Goal: Complete application form: Complete application form

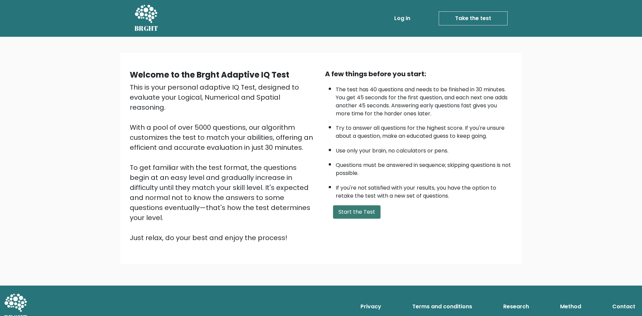
click at [353, 212] on button "Start the Test" at bounding box center [356, 211] width 47 height 13
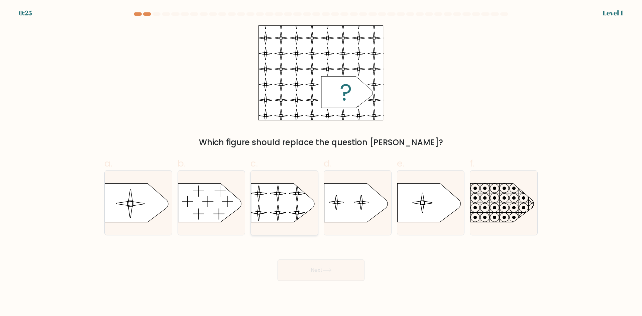
click at [270, 201] on rect at bounding box center [251, 178] width 154 height 117
click at [321, 163] on input "c." at bounding box center [321, 160] width 0 height 4
radio input "true"
click at [304, 270] on button "Next" at bounding box center [321, 270] width 87 height 21
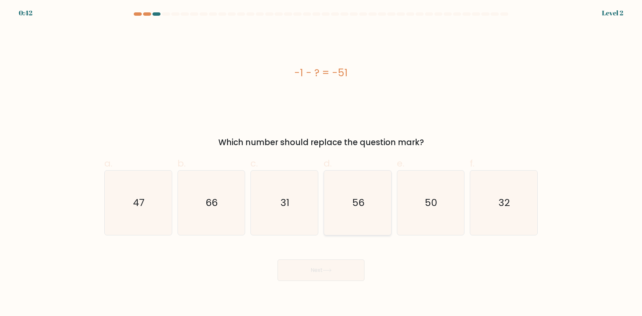
click at [349, 196] on icon "56" at bounding box center [357, 203] width 65 height 65
click at [321, 163] on input "d. 56" at bounding box center [321, 160] width 0 height 4
radio input "true"
click at [316, 273] on button "Next" at bounding box center [321, 270] width 87 height 21
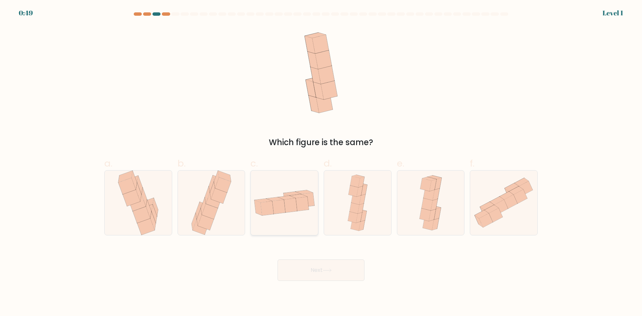
click at [302, 199] on icon at bounding box center [302, 204] width 13 height 14
click at [321, 163] on input "c." at bounding box center [321, 160] width 0 height 4
radio input "true"
click at [310, 271] on button "Next" at bounding box center [321, 270] width 87 height 21
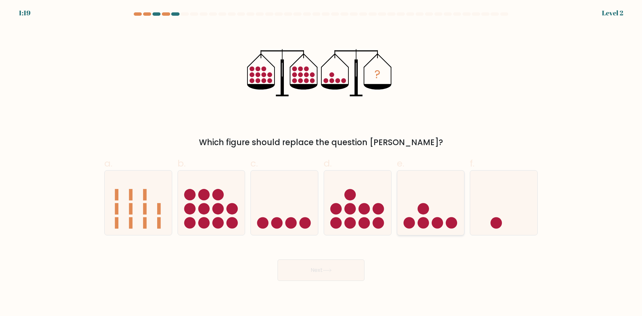
click at [447, 226] on circle at bounding box center [451, 222] width 11 height 11
click at [321, 163] on input "e." at bounding box center [321, 160] width 0 height 4
radio input "true"
click at [323, 271] on button "Next" at bounding box center [321, 270] width 87 height 21
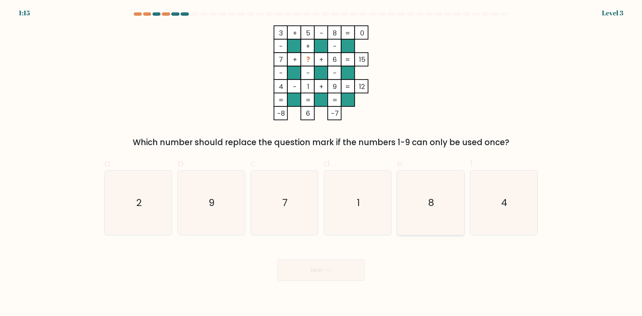
click at [431, 215] on icon "8" at bounding box center [430, 203] width 65 height 65
click at [321, 163] on input "e. 8" at bounding box center [321, 160] width 0 height 4
radio input "true"
click at [331, 270] on icon at bounding box center [327, 270] width 8 height 3
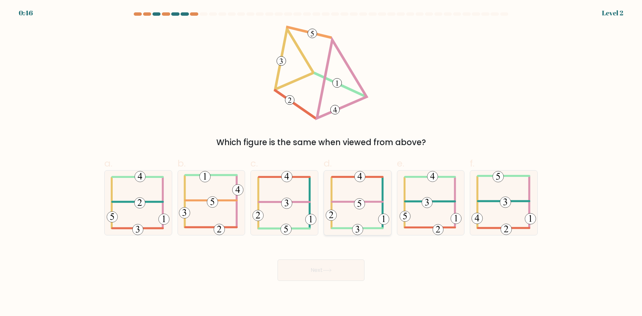
click at [340, 208] on icon at bounding box center [358, 203] width 64 height 65
click at [321, 163] on input "d." at bounding box center [321, 160] width 0 height 4
radio input "true"
click at [332, 270] on icon at bounding box center [327, 271] width 9 height 4
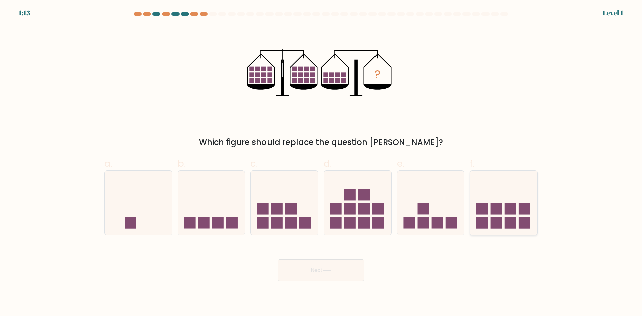
click at [498, 207] on rect at bounding box center [496, 208] width 11 height 11
click at [321, 163] on input "f." at bounding box center [321, 160] width 0 height 4
radio input "true"
click at [332, 275] on button "Next" at bounding box center [321, 270] width 87 height 21
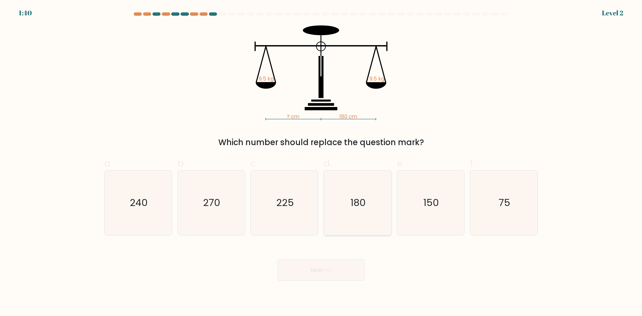
click at [360, 209] on text "180" at bounding box center [358, 202] width 15 height 13
click at [321, 163] on input "d. 180" at bounding box center [321, 160] width 0 height 4
radio input "true"
click at [351, 270] on button "Next" at bounding box center [321, 270] width 87 height 21
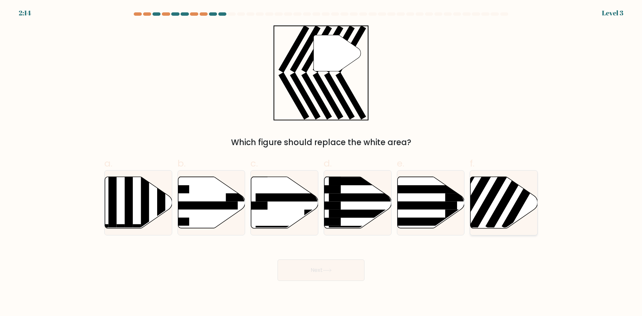
click at [497, 188] on rect at bounding box center [490, 196] width 43 height 67
click at [321, 163] on input "f." at bounding box center [321, 160] width 0 height 4
radio input "true"
click at [343, 269] on button "Next" at bounding box center [321, 270] width 87 height 21
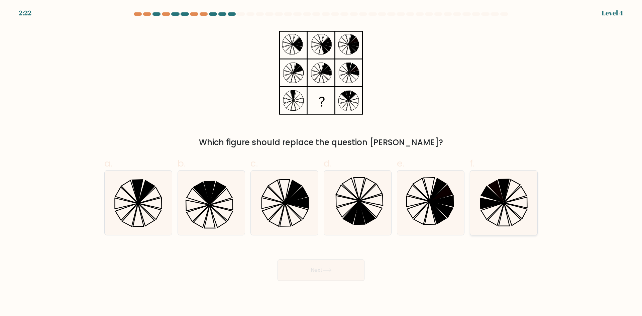
click at [500, 201] on icon at bounding box center [492, 194] width 22 height 16
click at [321, 163] on input "f." at bounding box center [321, 160] width 0 height 4
radio input "true"
click at [329, 274] on button "Next" at bounding box center [321, 270] width 87 height 21
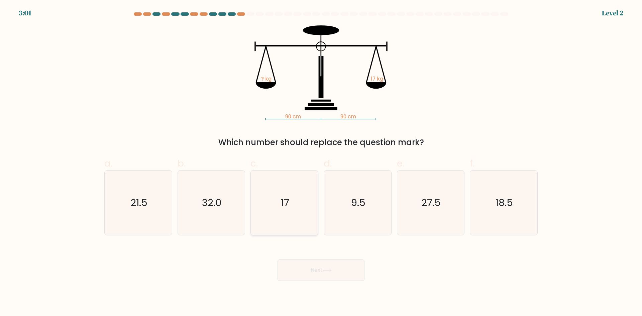
click at [298, 205] on icon "17" at bounding box center [284, 203] width 65 height 65
click at [321, 163] on input "c. 17" at bounding box center [321, 160] width 0 height 4
radio input "true"
click at [318, 268] on button "Next" at bounding box center [321, 270] width 87 height 21
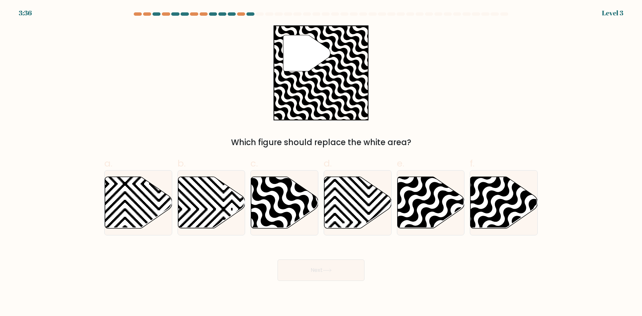
drag, startPoint x: 318, startPoint y: 268, endPoint x: 171, endPoint y: 295, distance: 149.2
click at [173, 295] on body "3:36 Level 3" at bounding box center [321, 158] width 642 height 316
click at [274, 207] on icon at bounding box center [284, 203] width 67 height 52
click at [321, 163] on input "c." at bounding box center [321, 160] width 0 height 4
radio input "true"
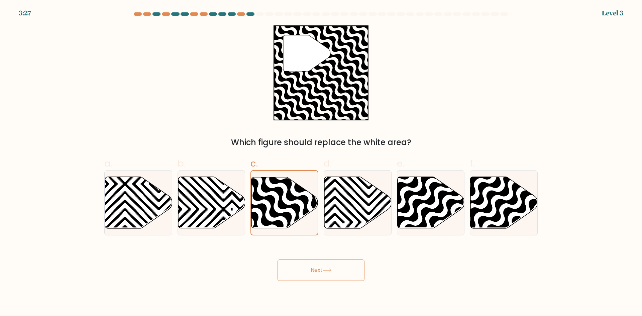
click at [326, 271] on icon at bounding box center [327, 271] width 9 height 4
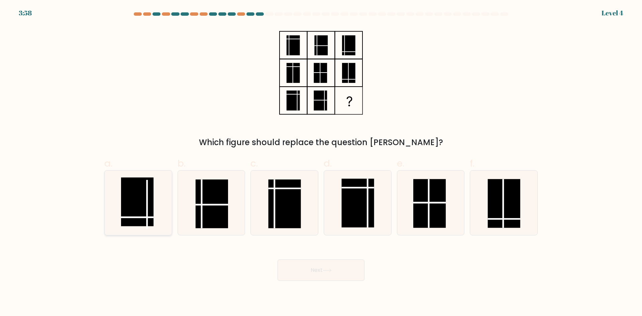
click at [137, 215] on rect at bounding box center [137, 202] width 32 height 49
click at [321, 163] on input "a." at bounding box center [321, 160] width 0 height 4
radio input "true"
click at [331, 269] on icon at bounding box center [327, 271] width 9 height 4
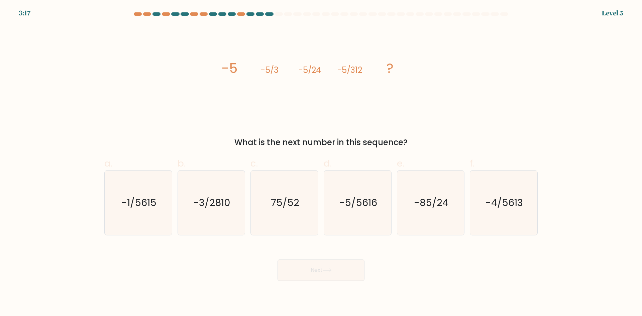
click at [248, 42] on icon "image/svg+xml -5 -5/3 -5/24 -5/312 ?" at bounding box center [321, 72] width 201 height 95
click at [335, 32] on icon "image/svg+xml -5 -5/3 -5/24 -5/312 ?" at bounding box center [321, 72] width 201 height 95
drag, startPoint x: 333, startPoint y: 81, endPoint x: 421, endPoint y: 50, distance: 93.4
click at [337, 80] on icon "image/svg+xml -5 -5/3 -5/24 -5/312 ?" at bounding box center [321, 72] width 201 height 95
click at [423, 50] on div "image/svg+xml -5 -5/3 -5/24 -5/312 ? What is the next number in this sequence?" at bounding box center [320, 86] width 441 height 123
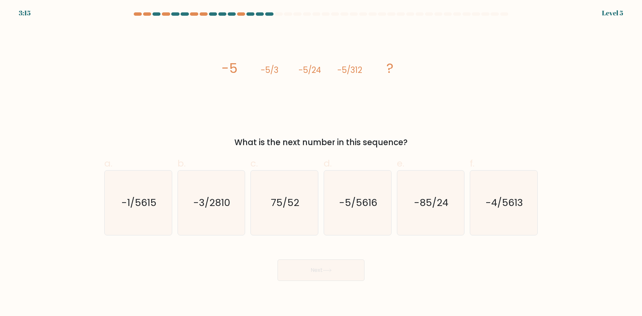
click at [432, 90] on div "image/svg+xml -5 -5/3 -5/24 -5/312 ? What is the next number in this sequence?" at bounding box center [320, 86] width 441 height 123
click at [330, 265] on button "Next" at bounding box center [321, 270] width 87 height 21
click at [211, 207] on text "-3/2810" at bounding box center [211, 202] width 37 height 13
click at [321, 163] on input "b. -3/2810" at bounding box center [321, 160] width 0 height 4
radio input "true"
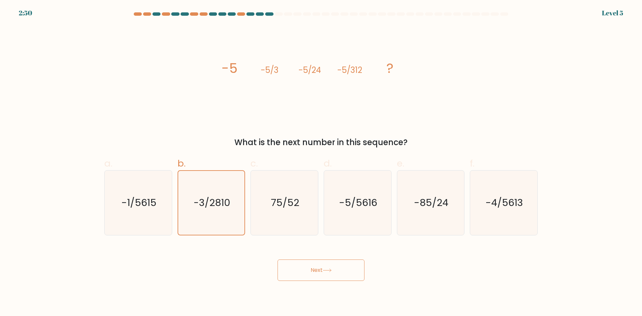
click at [306, 268] on button "Next" at bounding box center [321, 270] width 87 height 21
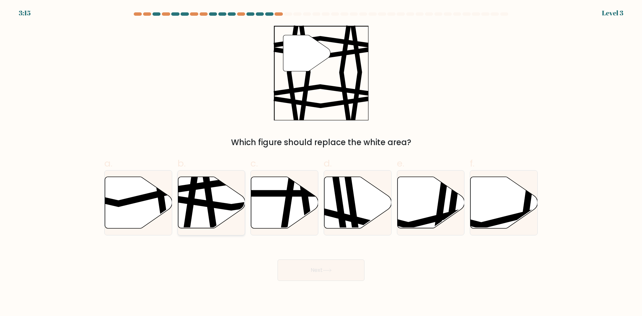
click at [213, 198] on icon at bounding box center [211, 203] width 67 height 53
click at [321, 163] on input "b." at bounding box center [321, 160] width 0 height 4
radio input "true"
click at [344, 265] on button "Next" at bounding box center [321, 270] width 87 height 21
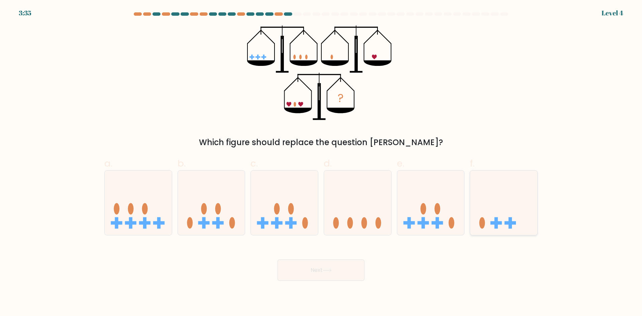
click at [507, 184] on icon at bounding box center [503, 203] width 67 height 56
click at [321, 163] on input "f." at bounding box center [321, 160] width 0 height 4
radio input "true"
click at [306, 270] on button "Next" at bounding box center [321, 270] width 87 height 21
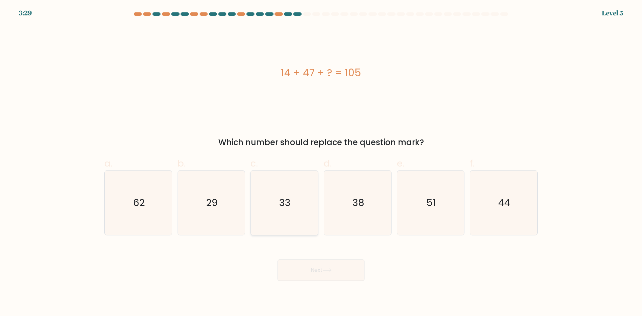
click at [268, 214] on icon "33" at bounding box center [284, 203] width 65 height 65
click at [321, 163] on input "c. 33" at bounding box center [321, 160] width 0 height 4
radio input "true"
click at [324, 277] on button "Next" at bounding box center [321, 270] width 87 height 21
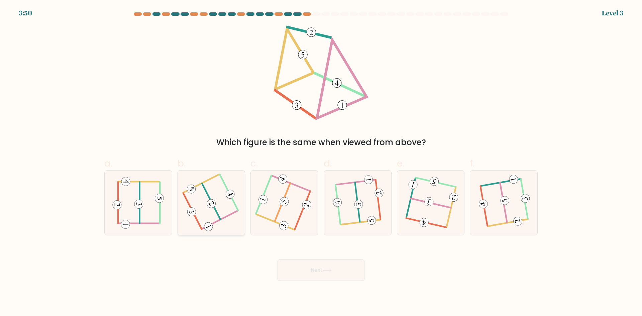
click at [207, 198] on icon at bounding box center [211, 203] width 50 height 52
click at [321, 163] on input "b." at bounding box center [321, 160] width 0 height 4
radio input "true"
click at [345, 269] on button "Next" at bounding box center [321, 270] width 87 height 21
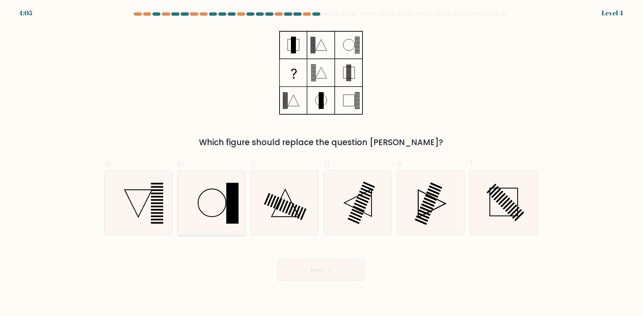
click at [211, 207] on icon at bounding box center [211, 203] width 65 height 65
click at [321, 163] on input "b." at bounding box center [321, 160] width 0 height 4
radio input "true"
click at [332, 269] on icon at bounding box center [327, 271] width 9 height 4
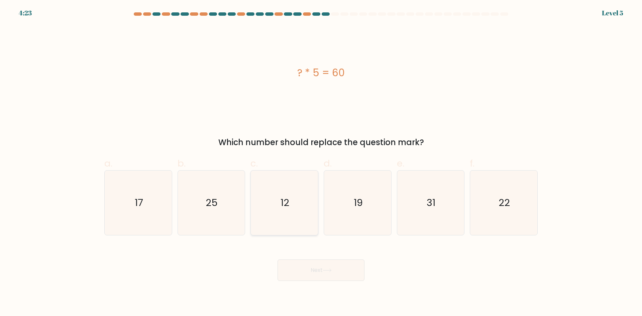
click at [306, 207] on icon "12" at bounding box center [284, 203] width 65 height 65
click at [321, 163] on input "c. 12" at bounding box center [321, 160] width 0 height 4
radio input "true"
click at [325, 269] on icon at bounding box center [327, 271] width 9 height 4
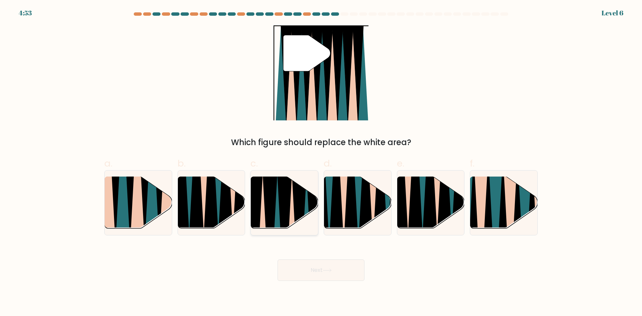
click at [304, 205] on icon at bounding box center [299, 231] width 15 height 134
click at [321, 163] on input "c." at bounding box center [321, 160] width 0 height 4
radio input "true"
click at [318, 268] on button "Next" at bounding box center [321, 270] width 87 height 21
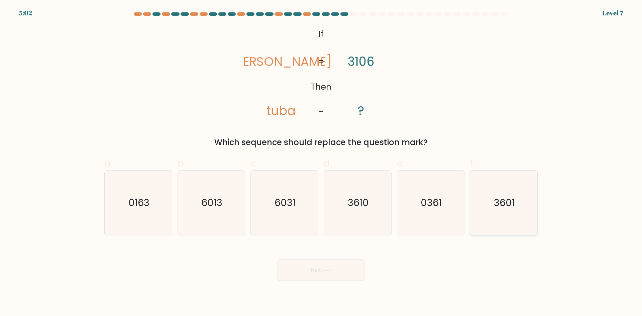
click at [522, 219] on icon "3601" at bounding box center [504, 203] width 65 height 65
click at [321, 163] on input "f. 3601" at bounding box center [321, 160] width 0 height 4
radio input "true"
click at [329, 269] on icon at bounding box center [327, 271] width 9 height 4
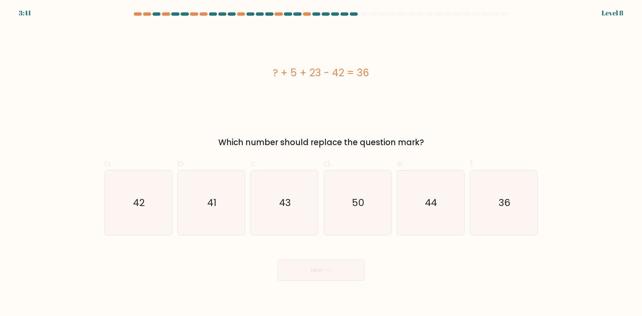
drag, startPoint x: 354, startPoint y: 218, endPoint x: 356, endPoint y: 237, distance: 19.1
click at [354, 218] on icon "50" at bounding box center [357, 203] width 65 height 65
click at [321, 163] on input "d. 50" at bounding box center [321, 160] width 0 height 4
radio input "true"
click at [326, 290] on body "3:40 Level 8 a." at bounding box center [321, 158] width 642 height 316
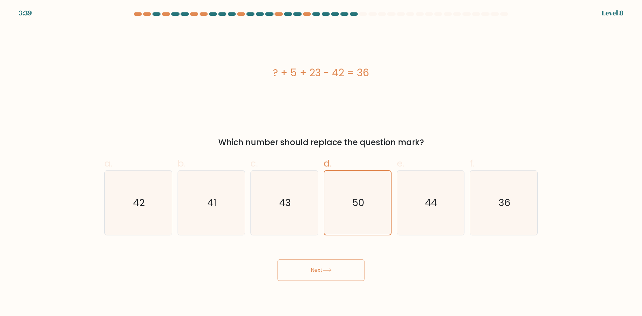
click at [337, 268] on button "Next" at bounding box center [321, 270] width 87 height 21
click at [330, 259] on div "Next" at bounding box center [320, 261] width 441 height 37
click at [332, 268] on button "Next" at bounding box center [321, 270] width 87 height 21
click at [342, 106] on div "? + 5 + 23 - 42 = 36" at bounding box center [320, 72] width 433 height 95
click at [310, 268] on button "Next" at bounding box center [321, 270] width 87 height 21
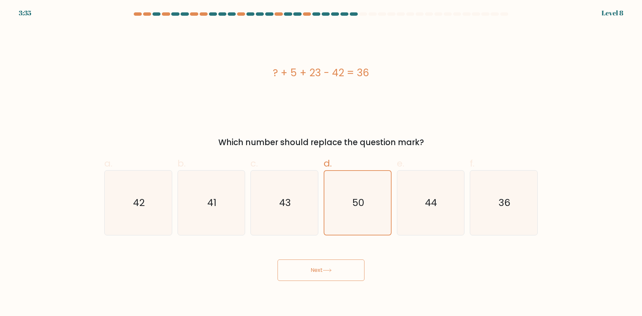
drag, startPoint x: 335, startPoint y: 264, endPoint x: 361, endPoint y: 261, distance: 26.2
click at [347, 265] on button "Next" at bounding box center [321, 270] width 87 height 21
drag, startPoint x: 422, startPoint y: 218, endPoint x: 416, endPoint y: 195, distance: 23.3
click at [423, 212] on icon "44" at bounding box center [430, 203] width 65 height 65
click at [321, 163] on input "e. 44" at bounding box center [321, 160] width 0 height 4
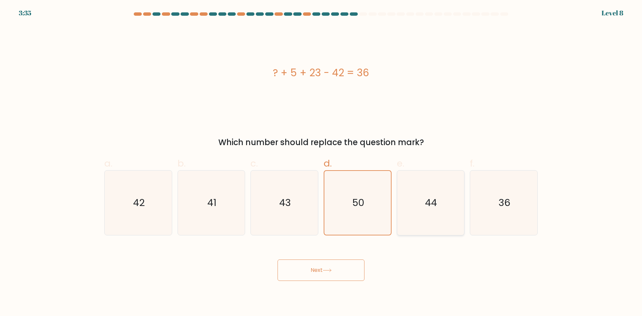
radio input "true"
click at [358, 191] on icon "50" at bounding box center [357, 203] width 65 height 65
click at [321, 163] on input "d. 50" at bounding box center [321, 160] width 0 height 4
radio input "true"
click at [321, 275] on button "Next" at bounding box center [321, 270] width 87 height 21
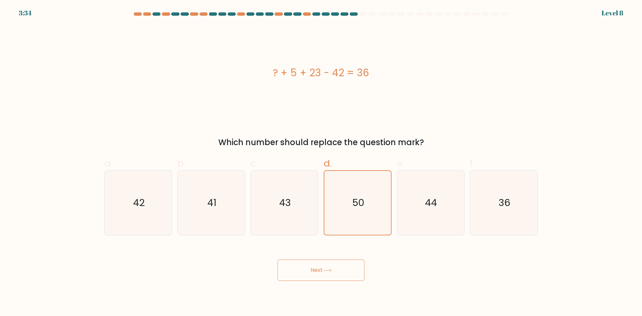
click at [320, 274] on button "Next" at bounding box center [321, 270] width 87 height 21
drag, startPoint x: 320, startPoint y: 274, endPoint x: 318, endPoint y: 280, distance: 6.0
click at [320, 274] on button "Next" at bounding box center [321, 270] width 87 height 21
click at [371, 132] on div "? + 5 + 23 - 42 = 36 Which number should replace the question mark?" at bounding box center [320, 86] width 441 height 123
click at [292, 204] on icon "43" at bounding box center [284, 203] width 65 height 65
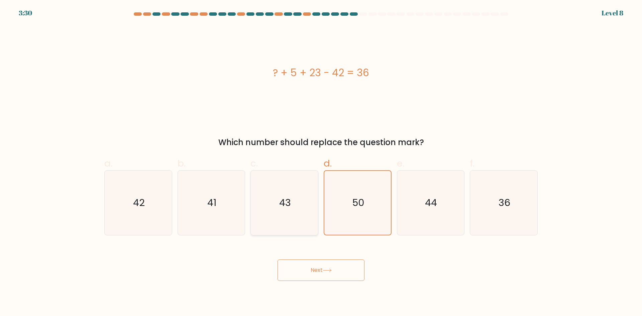
click at [321, 163] on input "c. 43" at bounding box center [321, 160] width 0 height 4
radio input "true"
click at [384, 190] on icon "50" at bounding box center [357, 203] width 65 height 65
click at [321, 163] on input "d. 50" at bounding box center [321, 160] width 0 height 4
radio input "true"
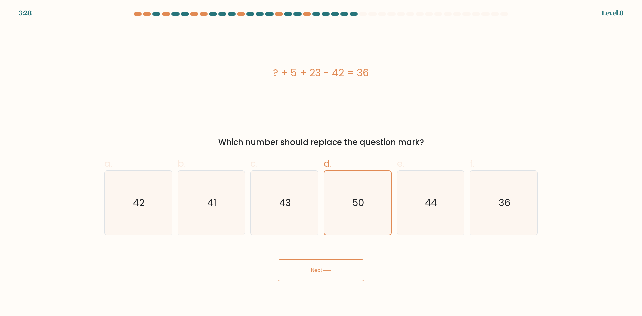
click at [340, 270] on button "Next" at bounding box center [321, 270] width 87 height 21
click at [340, 268] on button "Next" at bounding box center [321, 270] width 87 height 21
click at [310, 263] on button "Next" at bounding box center [321, 270] width 87 height 21
click at [278, 260] on button "Next" at bounding box center [321, 270] width 87 height 21
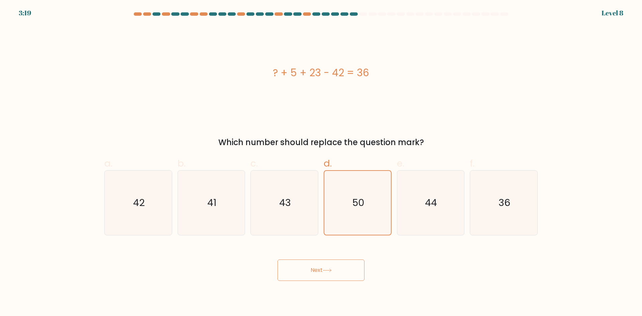
click at [311, 264] on button "Next" at bounding box center [321, 270] width 87 height 21
drag, startPoint x: 315, startPoint y: 194, endPoint x: 311, endPoint y: 199, distance: 6.2
click at [315, 195] on icon "43" at bounding box center [284, 203] width 65 height 65
click at [321, 163] on input "c. 43" at bounding box center [321, 160] width 0 height 4
radio input "true"
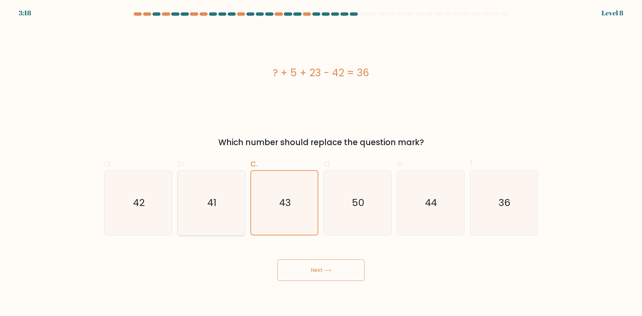
click at [209, 190] on icon "41" at bounding box center [211, 203] width 65 height 65
click at [321, 163] on input "b. 41" at bounding box center [321, 160] width 0 height 4
radio input "true"
click at [362, 187] on icon "50" at bounding box center [357, 203] width 65 height 65
click at [321, 163] on input "d. 50" at bounding box center [321, 160] width 0 height 4
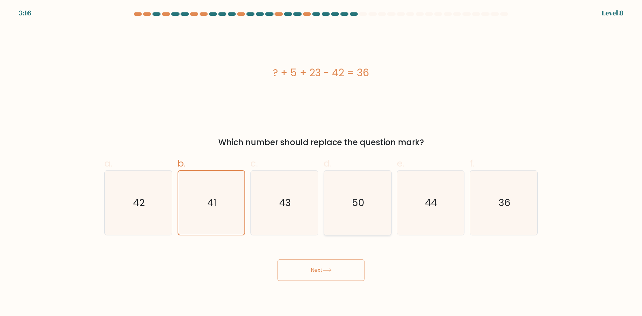
radio input "true"
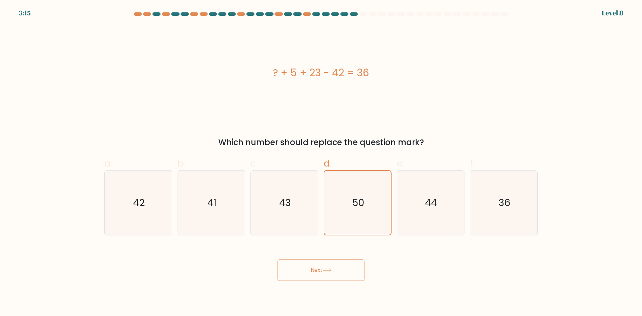
click at [357, 271] on button "Next" at bounding box center [321, 270] width 87 height 21
click at [308, 278] on button "Next" at bounding box center [321, 270] width 87 height 21
click at [339, 198] on icon "50" at bounding box center [358, 203] width 64 height 64
click at [321, 163] on input "d. 50" at bounding box center [321, 160] width 0 height 4
click at [340, 198] on icon "50" at bounding box center [358, 203] width 64 height 64
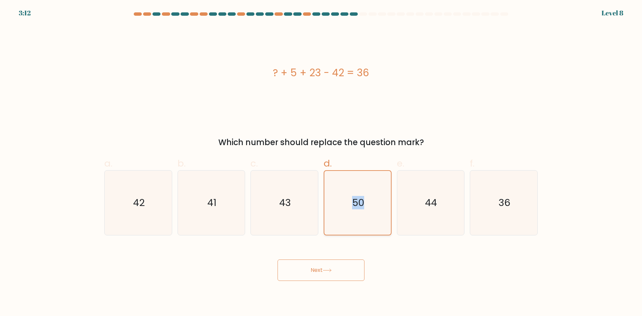
click at [321, 163] on input "d. 50" at bounding box center [321, 160] width 0 height 4
click at [277, 202] on icon "43" at bounding box center [284, 203] width 65 height 65
click at [321, 163] on input "c. 43" at bounding box center [321, 160] width 0 height 4
radio input "true"
click at [352, 198] on icon "50" at bounding box center [357, 203] width 65 height 65
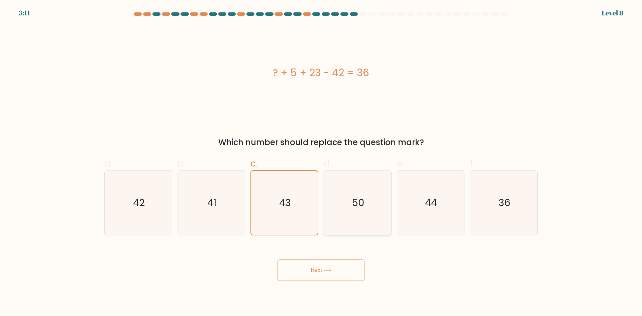
click at [321, 163] on input "d. 50" at bounding box center [321, 160] width 0 height 4
radio input "true"
click at [350, 199] on icon "50" at bounding box center [358, 203] width 64 height 64
click at [321, 163] on input "d. 50" at bounding box center [321, 160] width 0 height 4
drag, startPoint x: 267, startPoint y: 199, endPoint x: 259, endPoint y: 203, distance: 9.0
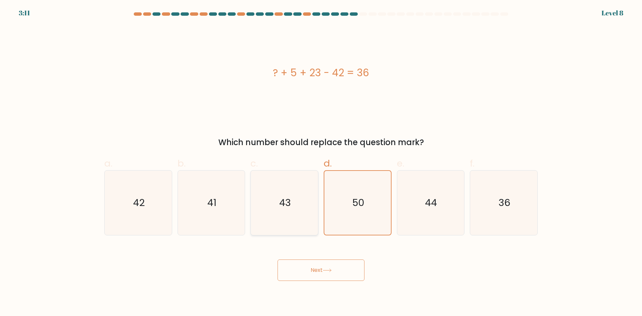
click at [266, 199] on icon "43" at bounding box center [284, 203] width 65 height 65
click at [321, 163] on input "c. 43" at bounding box center [321, 160] width 0 height 4
radio input "true"
drag, startPoint x: 259, startPoint y: 203, endPoint x: 216, endPoint y: 194, distance: 43.8
click at [236, 201] on div "a. 42 b. 41 c." at bounding box center [321, 193] width 439 height 84
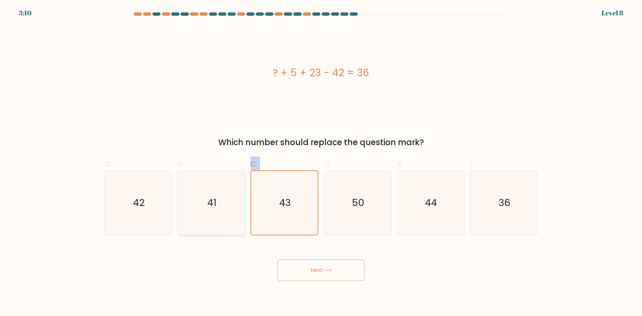
click at [216, 194] on icon "41" at bounding box center [211, 203] width 65 height 65
click at [321, 163] on input "b. 41" at bounding box center [321, 160] width 0 height 4
radio input "true"
drag, startPoint x: 349, startPoint y: 208, endPoint x: 386, endPoint y: 210, distance: 37.5
click at [364, 212] on icon "50" at bounding box center [357, 203] width 65 height 65
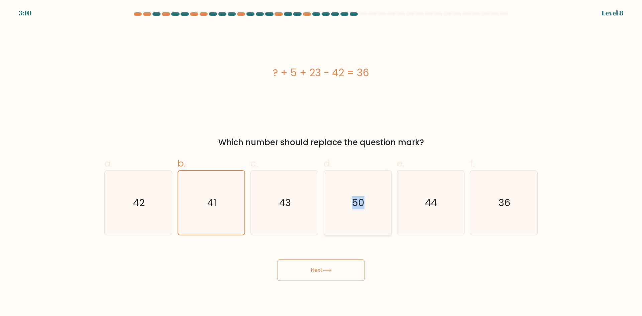
click at [387, 211] on icon "50" at bounding box center [357, 203] width 65 height 65
click at [321, 163] on input "d. 50" at bounding box center [321, 160] width 0 height 4
radio input "true"
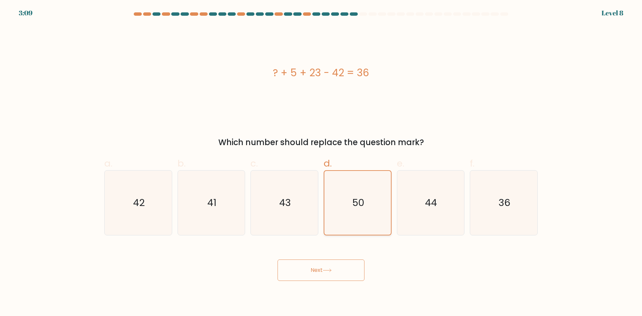
click at [388, 211] on icon "50" at bounding box center [358, 203] width 64 height 64
click at [321, 163] on input "d. 50" at bounding box center [321, 160] width 0 height 4
click at [389, 211] on icon "50" at bounding box center [358, 203] width 64 height 64
click at [321, 163] on input "d. 50" at bounding box center [321, 160] width 0 height 4
click at [333, 266] on button "Next" at bounding box center [321, 270] width 87 height 21
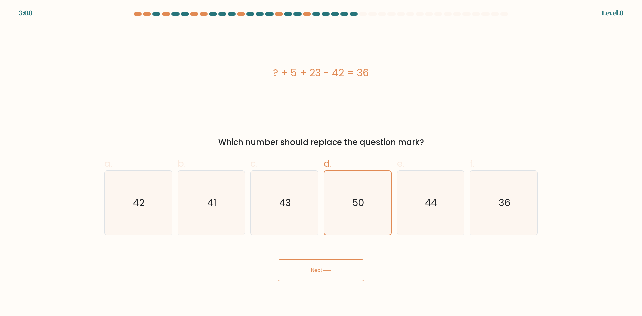
click at [333, 267] on button "Next" at bounding box center [321, 270] width 87 height 21
drag, startPoint x: 331, startPoint y: 268, endPoint x: 324, endPoint y: 263, distance: 8.5
click at [329, 267] on button "Next" at bounding box center [321, 270] width 87 height 21
click at [323, 263] on button "Next" at bounding box center [321, 270] width 87 height 21
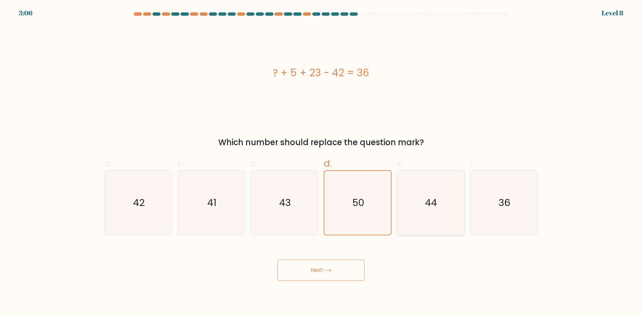
drag, startPoint x: 445, startPoint y: 230, endPoint x: 436, endPoint y: 223, distance: 10.5
click at [445, 229] on icon "44" at bounding box center [430, 203] width 65 height 65
click at [321, 163] on input "e. 44" at bounding box center [321, 160] width 0 height 4
radio input "true"
drag, startPoint x: 431, startPoint y: 221, endPoint x: 421, endPoint y: 217, distance: 11.3
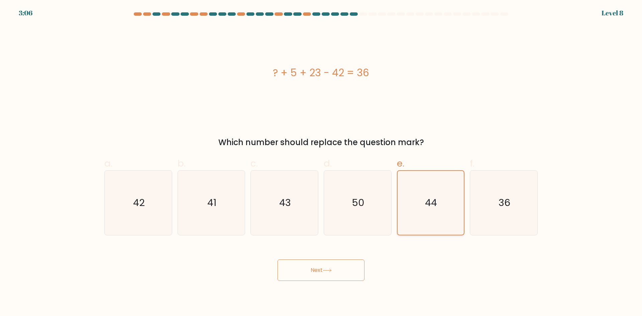
click at [426, 219] on icon "44" at bounding box center [431, 203] width 64 height 64
click at [365, 203] on icon "50" at bounding box center [357, 203] width 65 height 65
click at [321, 163] on input "d. 50" at bounding box center [321, 160] width 0 height 4
radio input "true"
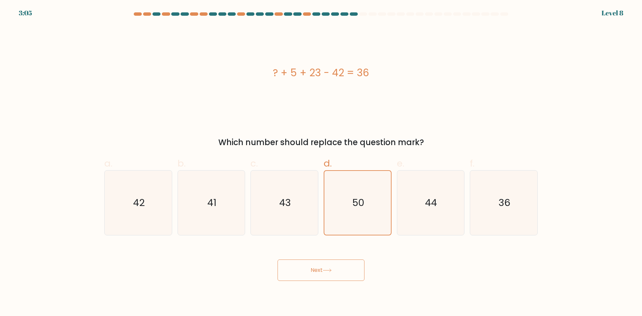
drag, startPoint x: 325, startPoint y: 280, endPoint x: 327, endPoint y: 269, distance: 11.2
click at [325, 280] on button "Next" at bounding box center [321, 270] width 87 height 21
drag, startPoint x: 328, startPoint y: 268, endPoint x: 331, endPoint y: 264, distance: 4.8
click at [330, 264] on button "Next" at bounding box center [321, 270] width 87 height 21
click at [303, 212] on icon "43" at bounding box center [284, 203] width 65 height 65
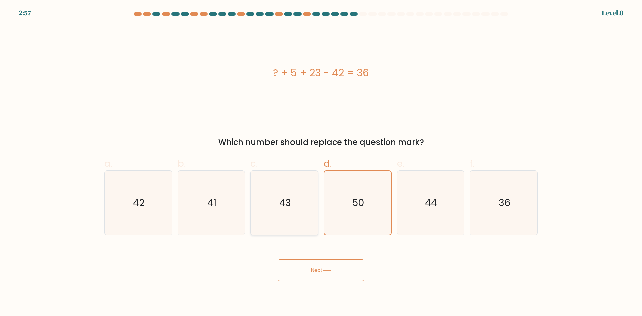
click at [321, 163] on input "c. 43" at bounding box center [321, 160] width 0 height 4
radio input "true"
click at [350, 224] on icon "50" at bounding box center [357, 203] width 65 height 65
click at [321, 163] on input "d. 50" at bounding box center [321, 160] width 0 height 4
radio input "true"
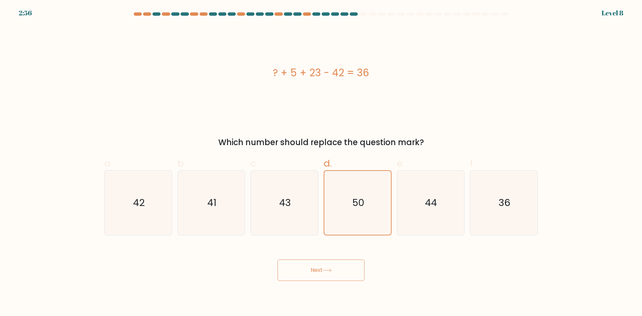
click at [324, 272] on button "Next" at bounding box center [321, 270] width 87 height 21
click at [187, 193] on icon "41" at bounding box center [211, 203] width 65 height 65
click at [321, 163] on input "b. 41" at bounding box center [321, 160] width 0 height 4
radio input "true"
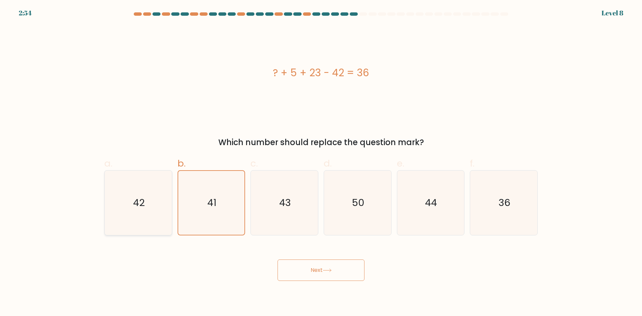
click at [151, 194] on icon "42" at bounding box center [138, 203] width 65 height 65
click at [321, 163] on input "a. 42" at bounding box center [321, 160] width 0 height 4
radio input "true"
click at [230, 192] on icon "41" at bounding box center [211, 203] width 65 height 65
click at [321, 163] on input "b. 41" at bounding box center [321, 160] width 0 height 4
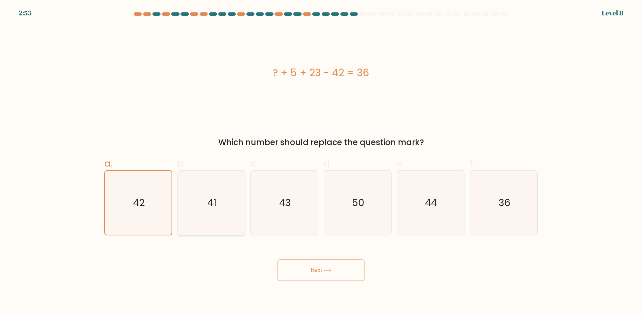
radio input "true"
click at [378, 210] on icon "50" at bounding box center [357, 203] width 65 height 65
click at [321, 163] on input "d. 50" at bounding box center [321, 160] width 0 height 4
radio input "true"
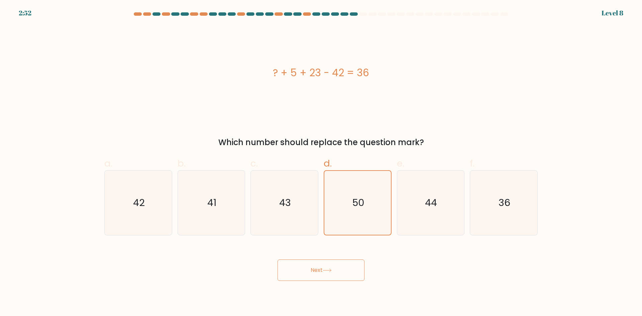
click at [312, 266] on button "Next" at bounding box center [321, 270] width 87 height 21
click at [334, 207] on icon "50" at bounding box center [358, 203] width 64 height 64
click at [321, 163] on input "d. 50" at bounding box center [321, 160] width 0 height 4
click at [335, 210] on icon "50" at bounding box center [358, 203] width 64 height 64
click at [321, 163] on input "d. 50" at bounding box center [321, 160] width 0 height 4
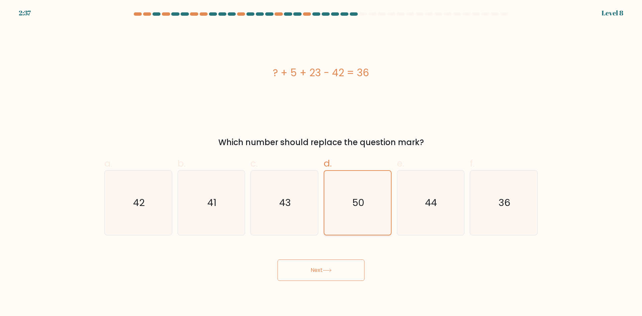
click at [377, 206] on icon "50" at bounding box center [358, 203] width 64 height 64
click at [321, 163] on input "d. 50" at bounding box center [321, 160] width 0 height 4
click at [430, 210] on icon "44" at bounding box center [430, 203] width 65 height 65
click at [321, 163] on input "e. 44" at bounding box center [321, 160] width 0 height 4
radio input "true"
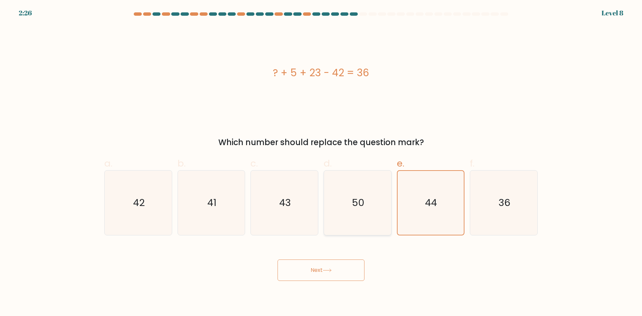
click at [372, 194] on icon "50" at bounding box center [357, 203] width 65 height 65
click at [321, 163] on input "d. 50" at bounding box center [321, 160] width 0 height 4
radio input "true"
click at [320, 276] on button "Next" at bounding box center [321, 270] width 87 height 21
drag, startPoint x: 322, startPoint y: 268, endPoint x: 327, endPoint y: 254, distance: 14.7
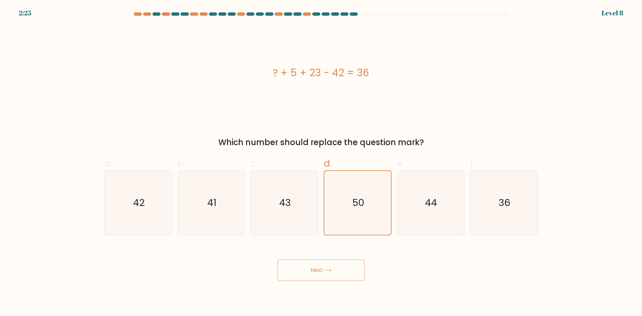
click at [323, 263] on button "Next" at bounding box center [321, 270] width 87 height 21
click at [323, 251] on div "Next" at bounding box center [320, 261] width 441 height 37
drag, startPoint x: 306, startPoint y: 261, endPoint x: 341, endPoint y: 269, distance: 35.8
click at [341, 269] on button "Next" at bounding box center [321, 270] width 87 height 21
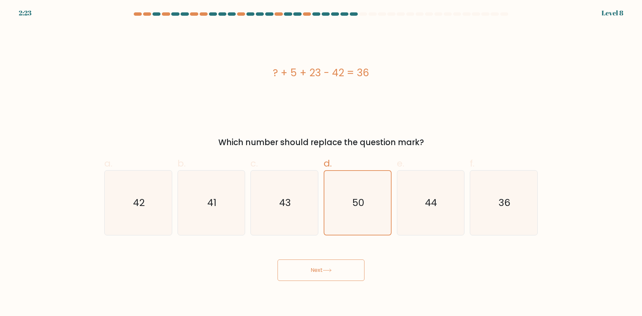
click at [338, 271] on button "Next" at bounding box center [321, 270] width 87 height 21
drag, startPoint x: 336, startPoint y: 270, endPoint x: 326, endPoint y: 270, distance: 10.7
click at [333, 268] on button "Next" at bounding box center [321, 270] width 87 height 21
drag, startPoint x: 326, startPoint y: 270, endPoint x: 322, endPoint y: 267, distance: 4.3
click at [323, 268] on button "Next" at bounding box center [321, 270] width 87 height 21
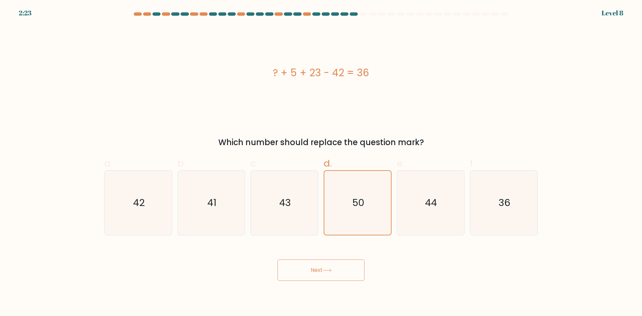
click at [322, 267] on button "Next" at bounding box center [321, 270] width 87 height 21
click at [321, 266] on button "Next" at bounding box center [321, 270] width 87 height 21
click at [368, 216] on icon "50" at bounding box center [357, 203] width 65 height 65
click at [321, 163] on input "d. 50" at bounding box center [321, 160] width 0 height 4
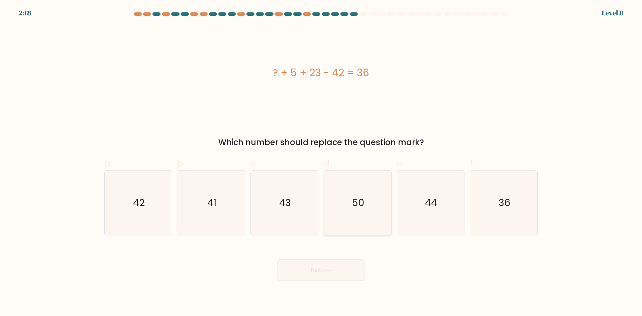
radio input "true"
click at [331, 277] on button "Next" at bounding box center [321, 270] width 87 height 21
click at [330, 272] on icon at bounding box center [327, 271] width 9 height 4
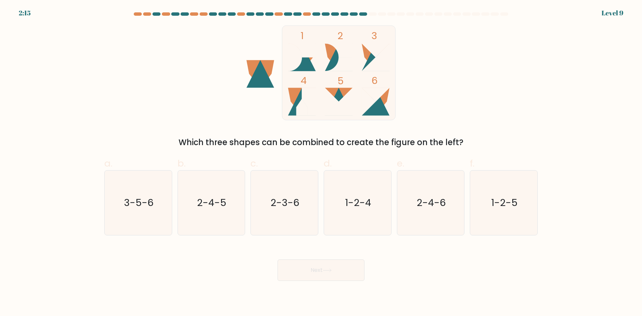
click at [331, 267] on button "Next" at bounding box center [321, 270] width 87 height 21
click at [574, 131] on form at bounding box center [321, 146] width 642 height 269
click at [135, 203] on text "3-5-6" at bounding box center [138, 202] width 29 height 13
click at [321, 163] on input "a. 3-5-6" at bounding box center [321, 160] width 0 height 4
radio input "true"
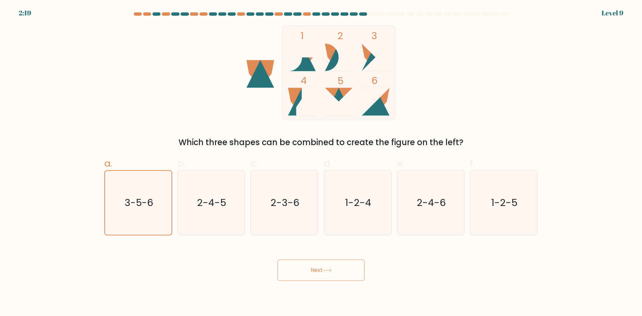
click at [311, 264] on button "Next" at bounding box center [321, 270] width 87 height 21
click at [329, 272] on icon at bounding box center [327, 271] width 9 height 4
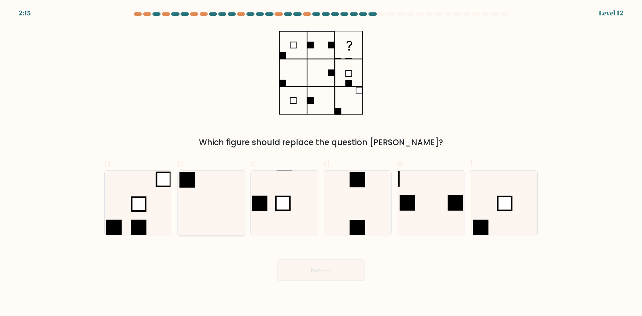
click at [213, 195] on icon at bounding box center [211, 203] width 65 height 65
click at [321, 163] on input "b." at bounding box center [321, 160] width 0 height 4
radio input "true"
click at [331, 272] on button "Next" at bounding box center [321, 270] width 87 height 21
drag, startPoint x: 328, startPoint y: 269, endPoint x: 290, endPoint y: 265, distance: 38.4
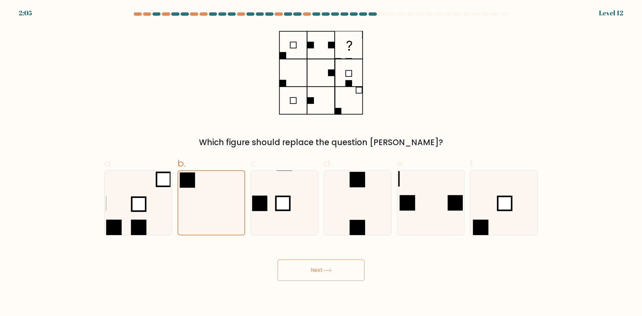
click at [325, 269] on icon at bounding box center [327, 271] width 9 height 4
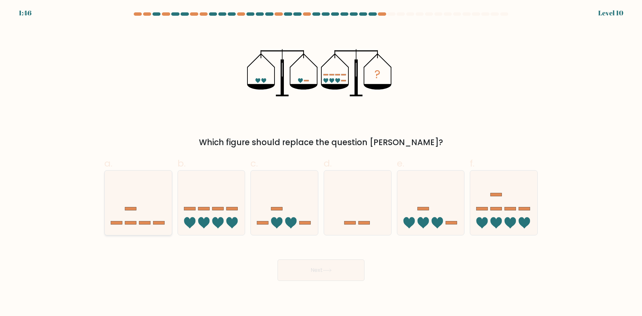
click at [122, 206] on icon at bounding box center [138, 203] width 67 height 56
click at [321, 163] on input "a." at bounding box center [321, 160] width 0 height 4
radio input "true"
click at [510, 220] on icon at bounding box center [510, 222] width 11 height 11
click at [321, 163] on input "f." at bounding box center [321, 160] width 0 height 4
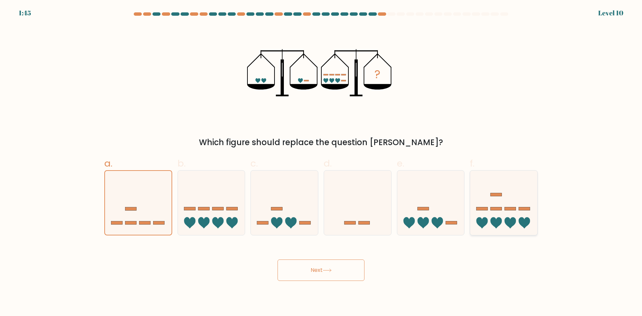
radio input "true"
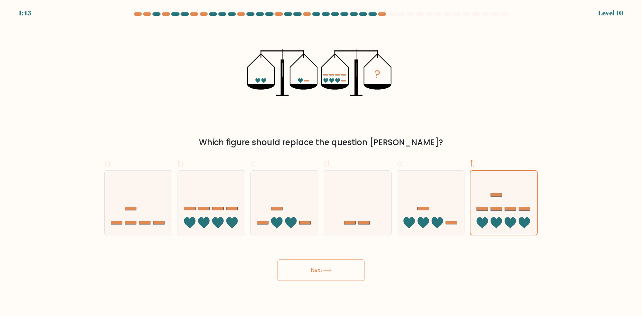
click at [352, 267] on button "Next" at bounding box center [321, 270] width 87 height 21
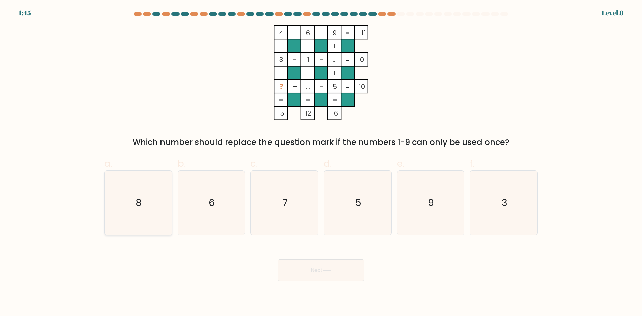
click at [131, 203] on icon "8" at bounding box center [138, 203] width 65 height 65
click at [321, 163] on input "a. 8" at bounding box center [321, 160] width 0 height 4
radio input "true"
click at [326, 269] on icon at bounding box center [327, 271] width 9 height 4
click at [313, 268] on button "Next" at bounding box center [321, 270] width 87 height 21
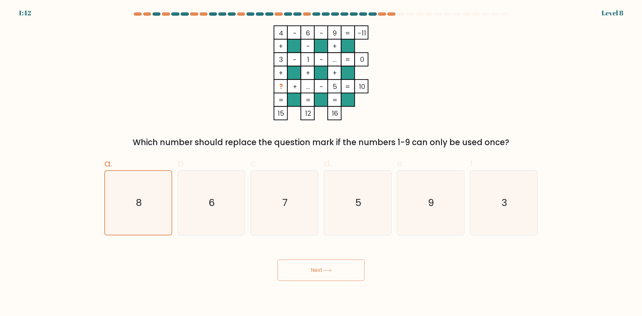
click at [312, 270] on button "Next" at bounding box center [321, 270] width 87 height 21
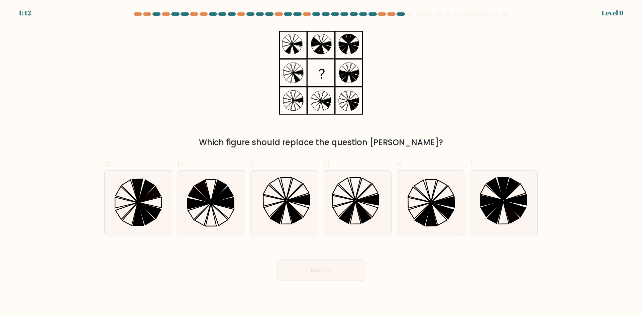
click at [314, 268] on button "Next" at bounding box center [321, 270] width 87 height 21
click at [428, 220] on icon at bounding box center [431, 214] width 11 height 23
click at [321, 163] on input "e." at bounding box center [321, 160] width 0 height 4
radio input "true"
click at [315, 274] on button "Next" at bounding box center [321, 270] width 87 height 21
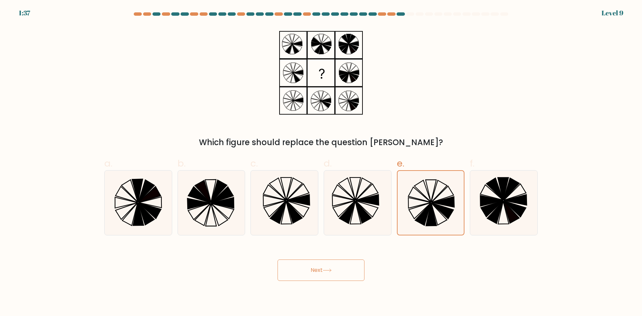
click at [317, 271] on button "Next" at bounding box center [321, 270] width 87 height 21
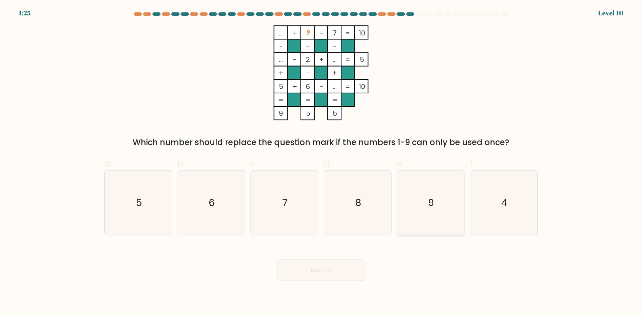
click at [435, 194] on icon "9" at bounding box center [430, 203] width 65 height 65
click at [321, 163] on input "e. 9" at bounding box center [321, 160] width 0 height 4
radio input "true"
drag, startPoint x: 352, startPoint y: 274, endPoint x: 282, endPoint y: 270, distance: 69.7
click at [351, 274] on button "Next" at bounding box center [321, 270] width 87 height 21
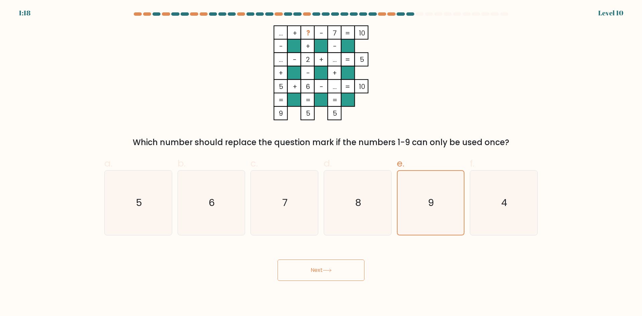
click at [311, 267] on button "Next" at bounding box center [321, 270] width 87 height 21
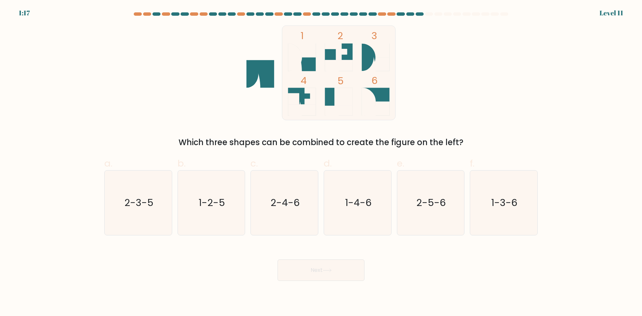
click at [311, 267] on button "Next" at bounding box center [321, 270] width 87 height 21
click at [495, 200] on text "1-3-6" at bounding box center [505, 202] width 26 height 13
click at [321, 163] on input "f. 1-3-6" at bounding box center [321, 160] width 0 height 4
radio input "true"
click at [320, 269] on button "Next" at bounding box center [321, 270] width 87 height 21
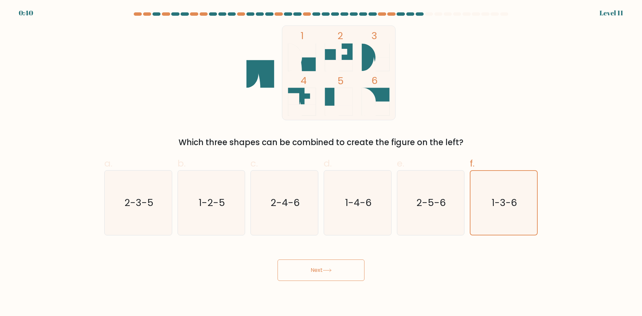
click at [309, 267] on button "Next" at bounding box center [321, 270] width 87 height 21
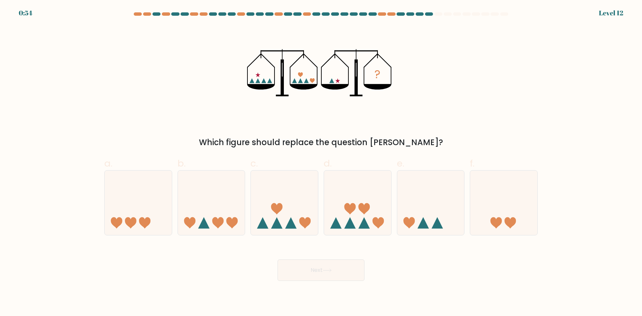
drag, startPoint x: 343, startPoint y: 275, endPoint x: 552, endPoint y: 291, distance: 209.3
click at [345, 276] on button "Next" at bounding box center [321, 270] width 87 height 21
click at [518, 220] on icon at bounding box center [503, 203] width 67 height 56
click at [321, 163] on input "f." at bounding box center [321, 160] width 0 height 4
radio input "true"
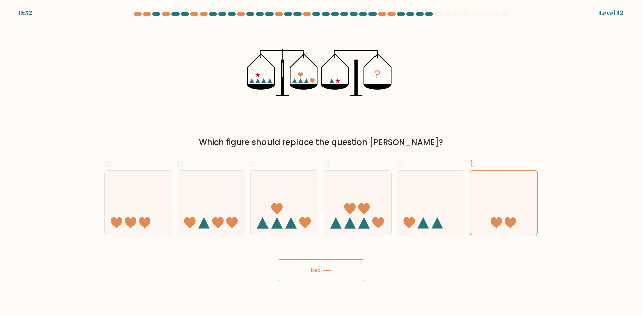
click at [327, 267] on button "Next" at bounding box center [321, 270] width 87 height 21
click at [316, 269] on button "Next" at bounding box center [321, 270] width 87 height 21
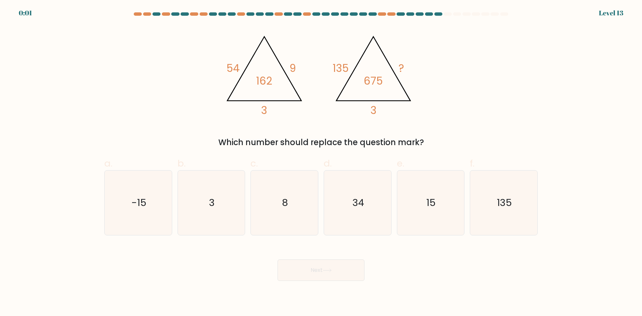
click at [456, 58] on div "@import url('https://fonts.googleapis.com/css?family=Abril+Fatface:400,100,100i…" at bounding box center [320, 86] width 441 height 123
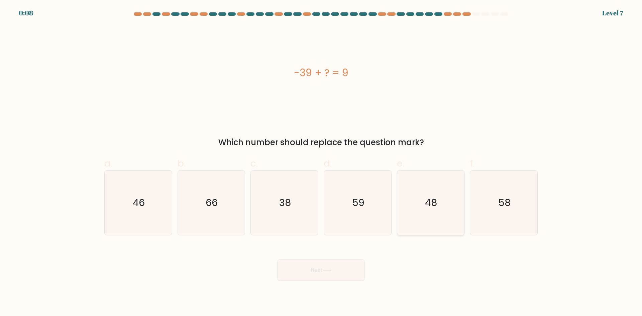
click at [434, 209] on text "48" at bounding box center [431, 202] width 12 height 13
click at [321, 163] on input "e. 48" at bounding box center [321, 160] width 0 height 4
radio input "true"
click at [324, 270] on button "Next" at bounding box center [321, 270] width 87 height 21
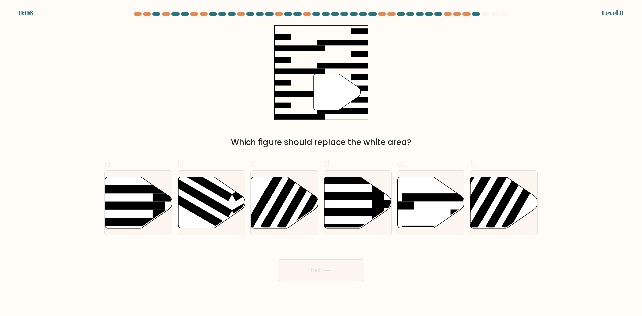
click at [323, 267] on button "Next" at bounding box center [321, 270] width 87 height 21
click at [425, 187] on icon at bounding box center [430, 203] width 67 height 52
click at [321, 163] on input "e." at bounding box center [321, 160] width 0 height 4
radio input "true"
click at [309, 268] on button "Next" at bounding box center [321, 270] width 87 height 21
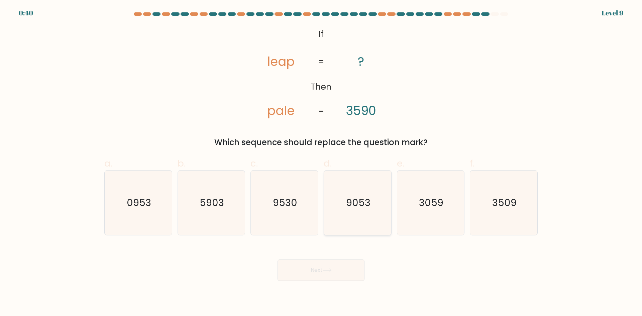
click at [358, 214] on icon "9053" at bounding box center [357, 203] width 65 height 65
click at [321, 163] on input "d. 9053" at bounding box center [321, 160] width 0 height 4
radio input "true"
click at [314, 270] on button "Next" at bounding box center [321, 270] width 87 height 21
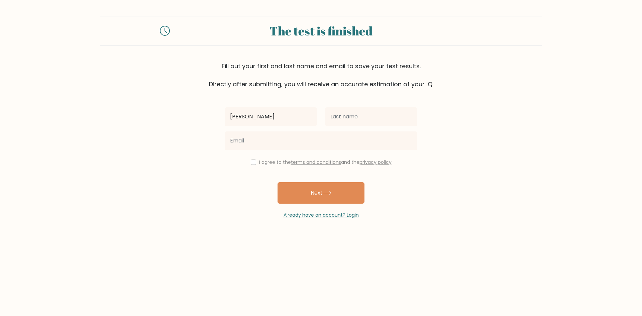
type input "[PERSON_NAME]"
click at [344, 112] on input "text" at bounding box center [371, 116] width 92 height 19
type input "[GEOGRAPHIC_DATA]"
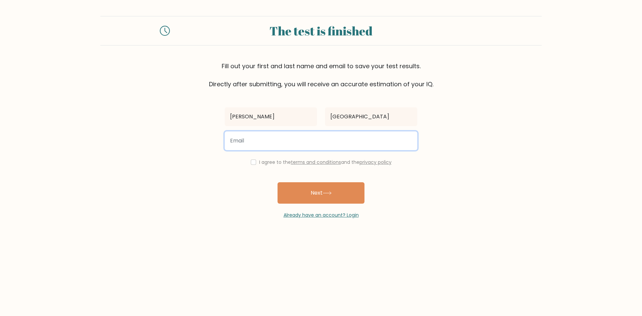
click at [380, 146] on input "email" at bounding box center [321, 140] width 193 height 19
paste input "[EMAIL_ADDRESS] image [EMAIL_ADDRESS][DOMAIN_NAME]"
type input "[EMAIL_ADDRESS] image [EMAIL_ADDRESS][DOMAIN_NAME]"
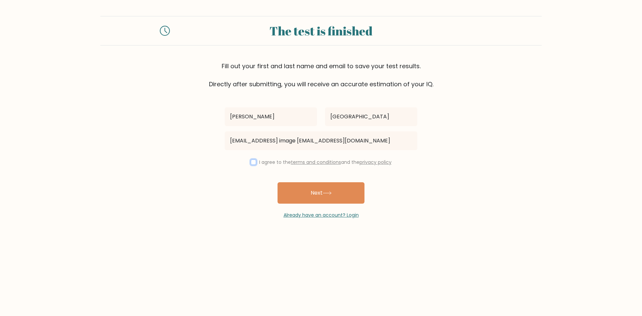
scroll to position [0, 0]
click at [251, 162] on input "checkbox" at bounding box center [253, 162] width 5 height 5
checkbox input "true"
click at [306, 200] on button "Next" at bounding box center [321, 192] width 87 height 21
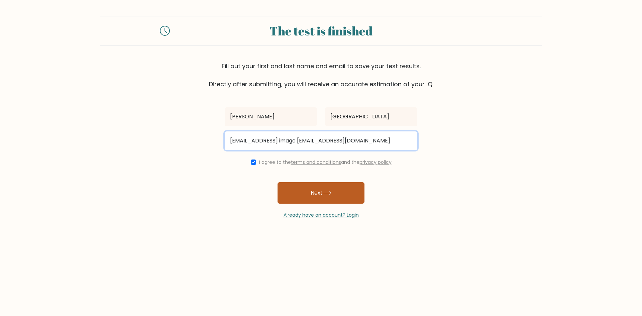
scroll to position [0, 25]
click at [328, 142] on input "abigailjerusalem87@gmail.comProfile image abigailjerusalem87@gmail.com" at bounding box center [321, 140] width 193 height 19
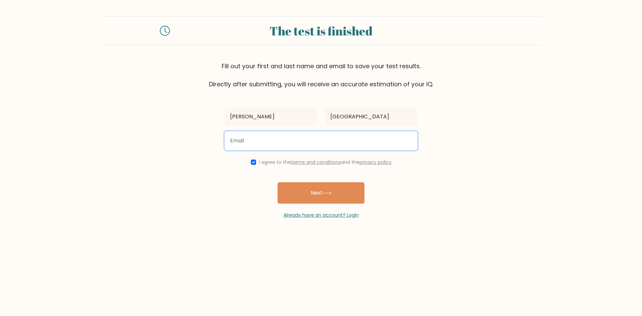
scroll to position [0, 0]
paste input "abigailjerusalem87@gmail.comProfile image abigailjerusalem87@gmail.com"
drag, startPoint x: 327, startPoint y: 141, endPoint x: 84, endPoint y: 110, distance: 244.8
click at [84, 111] on form "The test is finished Fill out your first and last name and email to save your t…" at bounding box center [321, 117] width 642 height 203
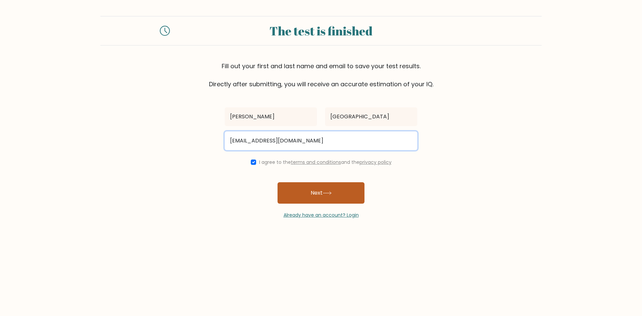
type input "abigailjerusalem87@gmail.com"
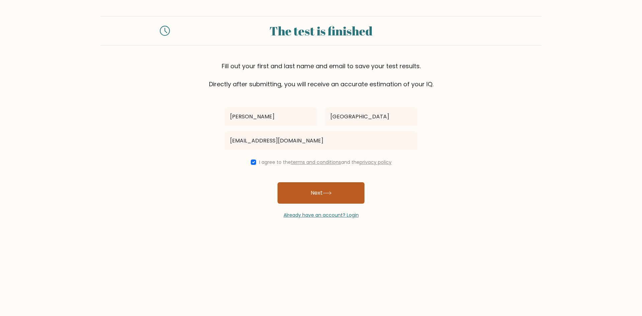
click at [310, 190] on button "Next" at bounding box center [321, 192] width 87 height 21
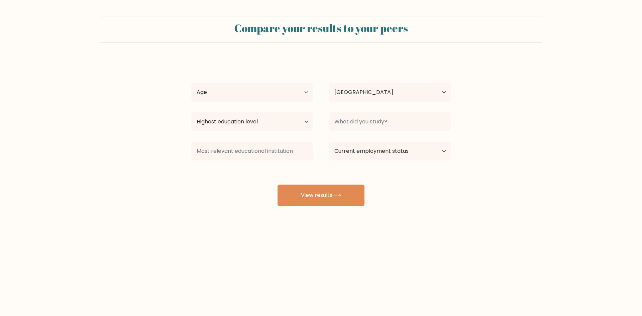
select select "NZ"
click at [297, 92] on select "Age Under [DEMOGRAPHIC_DATA] [DEMOGRAPHIC_DATA] [DEMOGRAPHIC_DATA] [DEMOGRAPHIC…" at bounding box center [252, 92] width 122 height 19
select select "25_34"
click at [191, 83] on select "Age Under [DEMOGRAPHIC_DATA] [DEMOGRAPHIC_DATA] [DEMOGRAPHIC_DATA] [DEMOGRAPHIC…" at bounding box center [252, 92] width 122 height 19
click at [276, 124] on select "Highest education level No schooling Primary Lower Secondary Upper Secondary Oc…" at bounding box center [252, 121] width 122 height 19
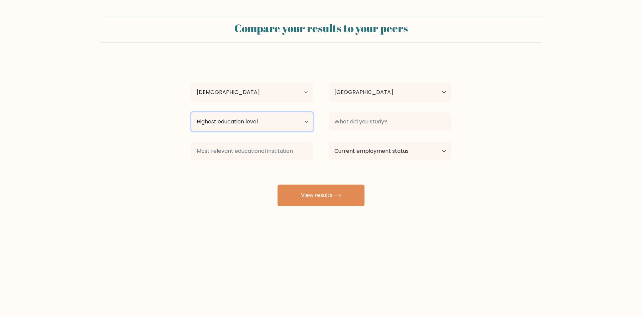
select select "bachelors_degree"
click at [191, 112] on select "Highest education level No schooling Primary Lower Secondary Upper Secondary Oc…" at bounding box center [252, 121] width 122 height 19
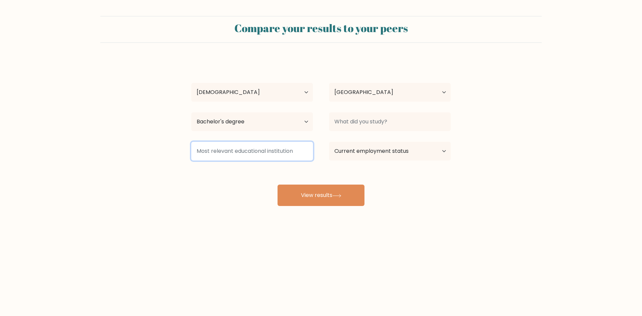
click at [293, 153] on input at bounding box center [252, 151] width 122 height 19
click at [385, 153] on select "Current employment status Employed Student Retired Other / prefer not to answer" at bounding box center [390, 151] width 122 height 19
select select "other"
click at [329, 142] on select "Current employment status Employed Student Retired Other / prefer not to answer" at bounding box center [390, 151] width 122 height 19
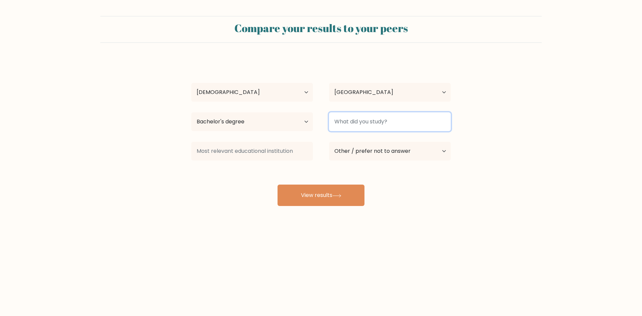
click at [378, 124] on input at bounding box center [390, 121] width 122 height 19
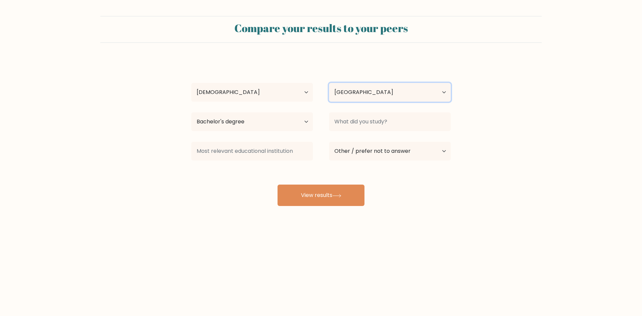
click at [393, 90] on select "Country Afghanistan Albania Algeria American Samoa Andorra Angola Anguilla Anta…" at bounding box center [390, 92] width 122 height 19
click at [391, 88] on select "Country Afghanistan Albania Algeria American Samoa Andorra Angola Anguilla Anta…" at bounding box center [390, 92] width 122 height 19
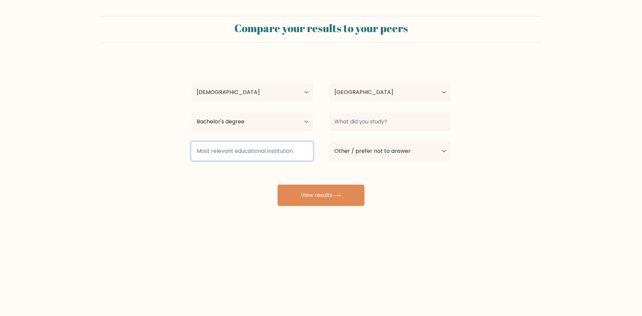
click at [276, 152] on input at bounding box center [252, 151] width 122 height 19
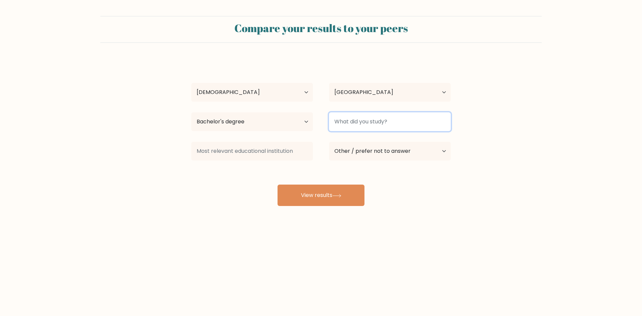
click at [377, 122] on input at bounding box center [390, 121] width 122 height 19
type input "b"
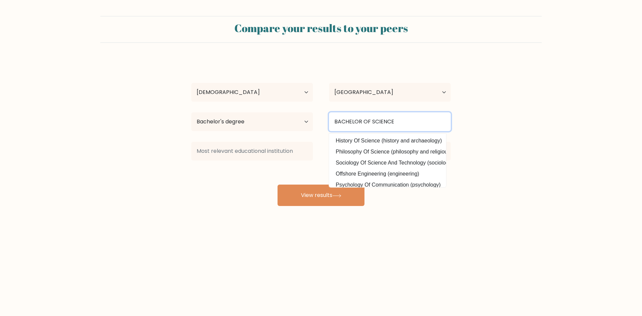
drag, startPoint x: 397, startPoint y: 124, endPoint x: 297, endPoint y: 105, distance: 101.8
click at [287, 105] on div "ABIGAIL JERUSALEM Age Under 18 years old 18-24 years old 25-34 years old 35-44 …" at bounding box center [321, 132] width 268 height 147
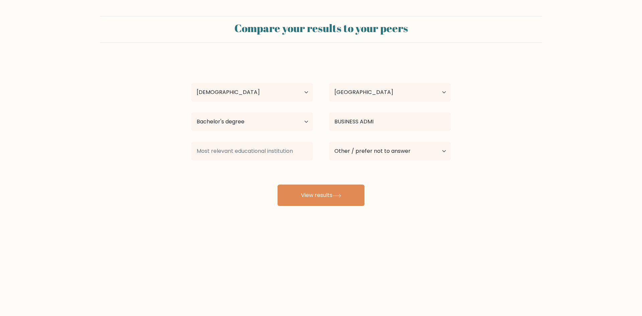
click at [392, 164] on div "ABIGAIL JERUSALEM Age Under 18 years old 18-24 years old 25-34 years old 35-44 …" at bounding box center [321, 132] width 268 height 147
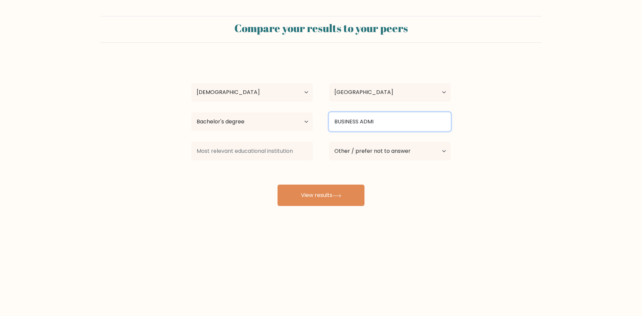
click at [387, 122] on input "BUSINESS ADMI" at bounding box center [390, 121] width 122 height 19
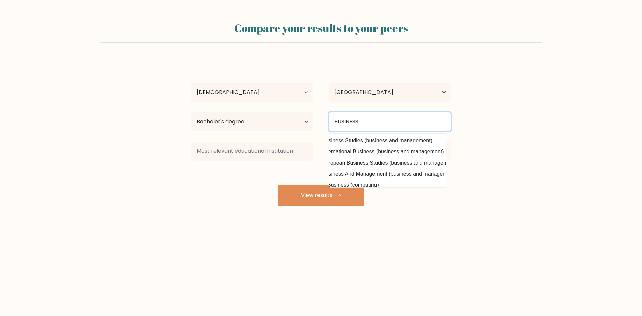
scroll to position [0, 30]
type input "BUSINESS"
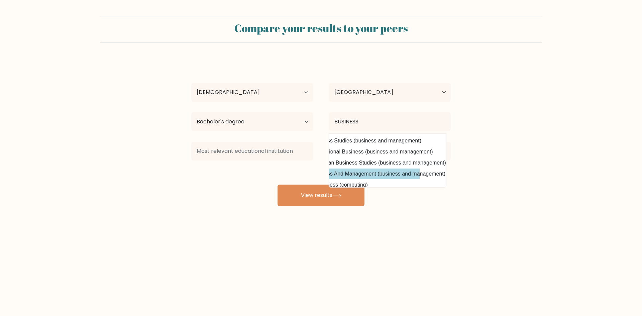
click at [398, 171] on div "ABIGAIL JERUSALEM Age Under 18 years old 18-24 years old 25-34 years old 35-44 …" at bounding box center [321, 132] width 268 height 147
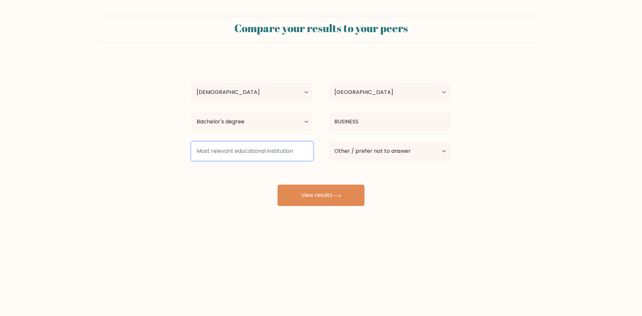
click at [274, 152] on input at bounding box center [252, 151] width 122 height 19
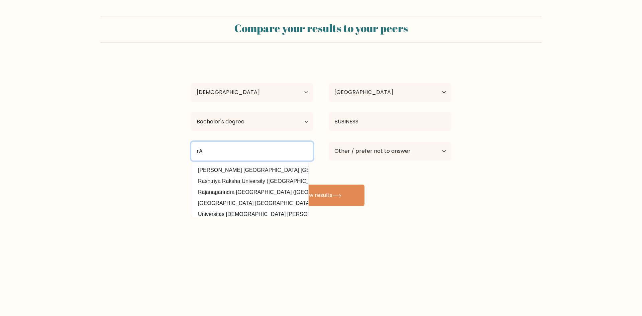
type input "r"
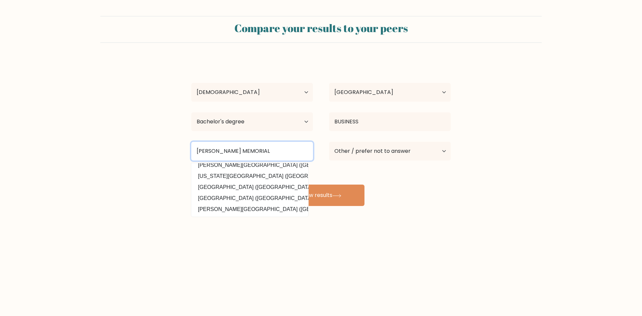
scroll to position [65, 0]
type input "RAMON MAGSAYSAY MEMORIAL"
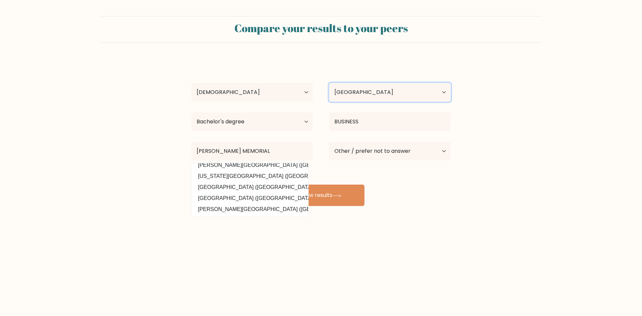
click at [424, 95] on select "Country Afghanistan Albania Algeria American Samoa Andorra Angola Anguilla Anta…" at bounding box center [390, 92] width 122 height 19
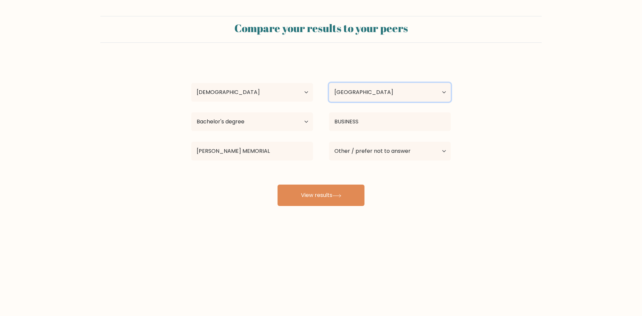
select select "PH"
click at [329, 83] on select "Country Afghanistan Albania Algeria American Samoa Andorra Angola Anguilla Anta…" at bounding box center [390, 92] width 122 height 19
click at [268, 161] on div "RAMON MAGSAYSAY MEMORIAL President Ramon Magsaysay State University (Philippine…" at bounding box center [252, 151] width 138 height 24
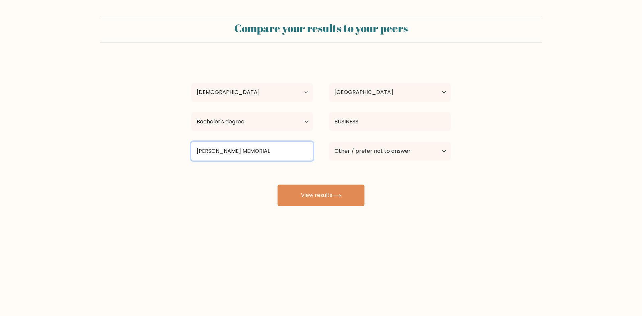
click at [270, 154] on input "RAMON MAGSAYSAY MEMORIAL" at bounding box center [252, 151] width 122 height 19
click at [295, 150] on input "RAMON MAGSAYSAY MEMORIAL" at bounding box center [252, 151] width 122 height 19
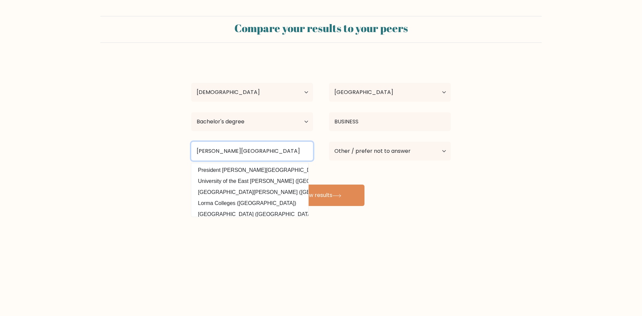
scroll to position [0, 34]
type input "RAMON MAGSAYSAY MEMORIAL COLLEGES"
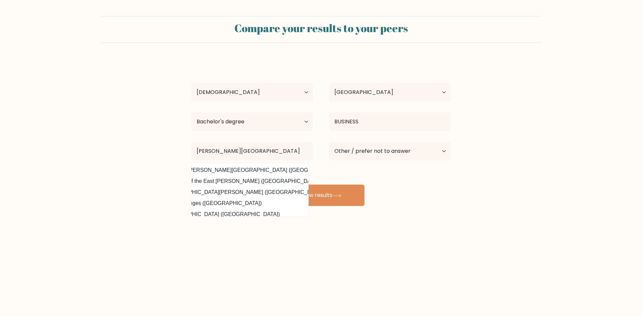
click at [334, 170] on div "ABIGAIL JERUSALEM Age Under 18 years old 18-24 years old 25-34 years old 35-44 …" at bounding box center [321, 132] width 268 height 147
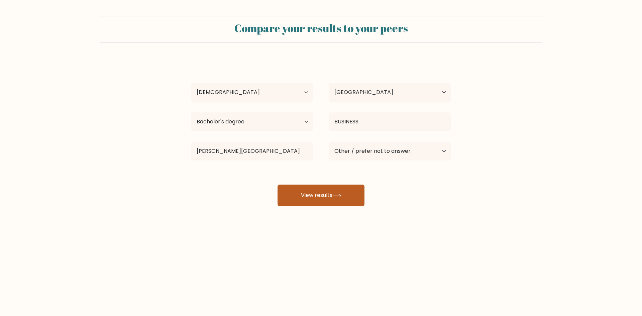
click at [319, 190] on button "View results" at bounding box center [321, 195] width 87 height 21
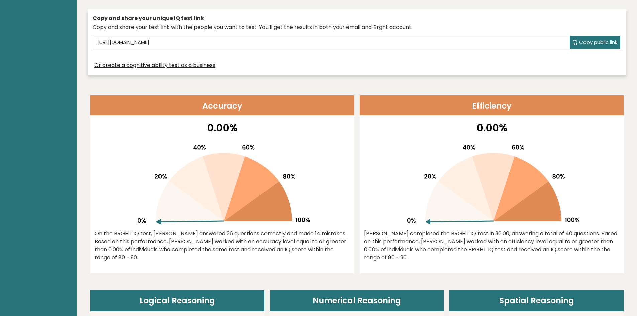
scroll to position [223, 0]
